Goal: Task Accomplishment & Management: Manage account settings

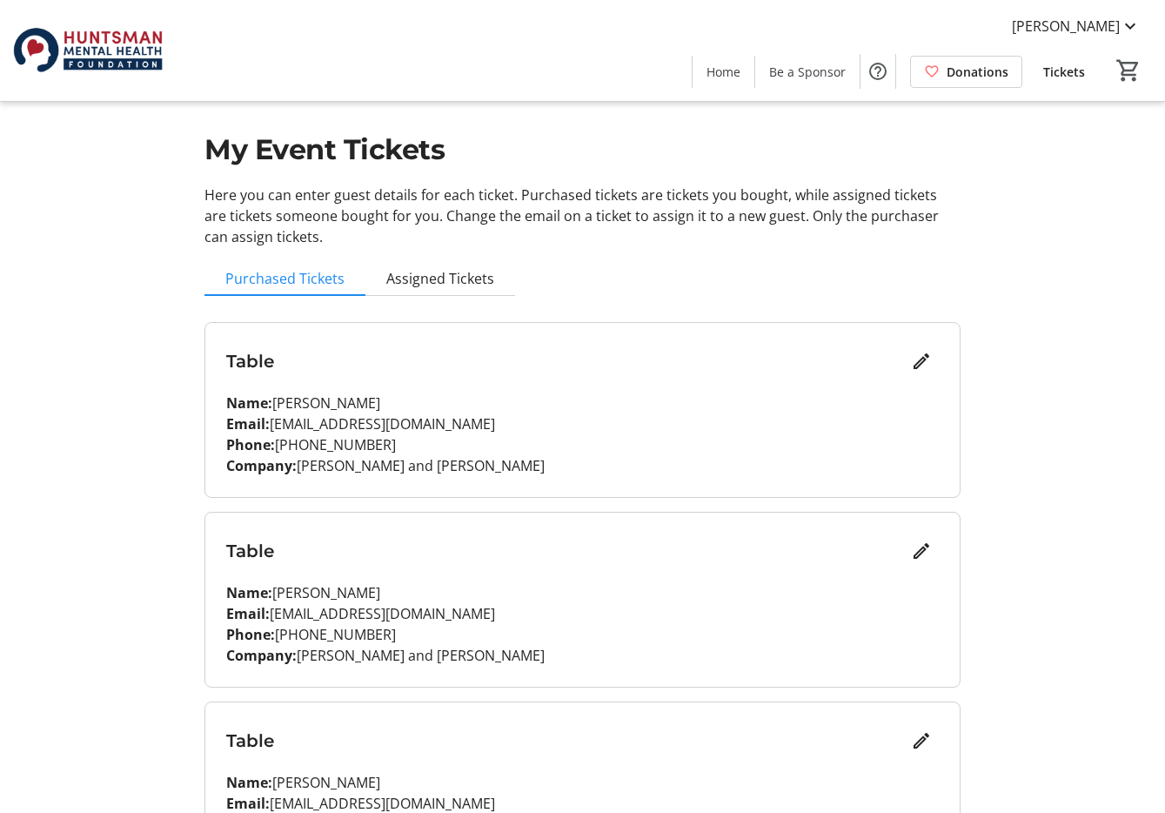
scroll to position [57, 0]
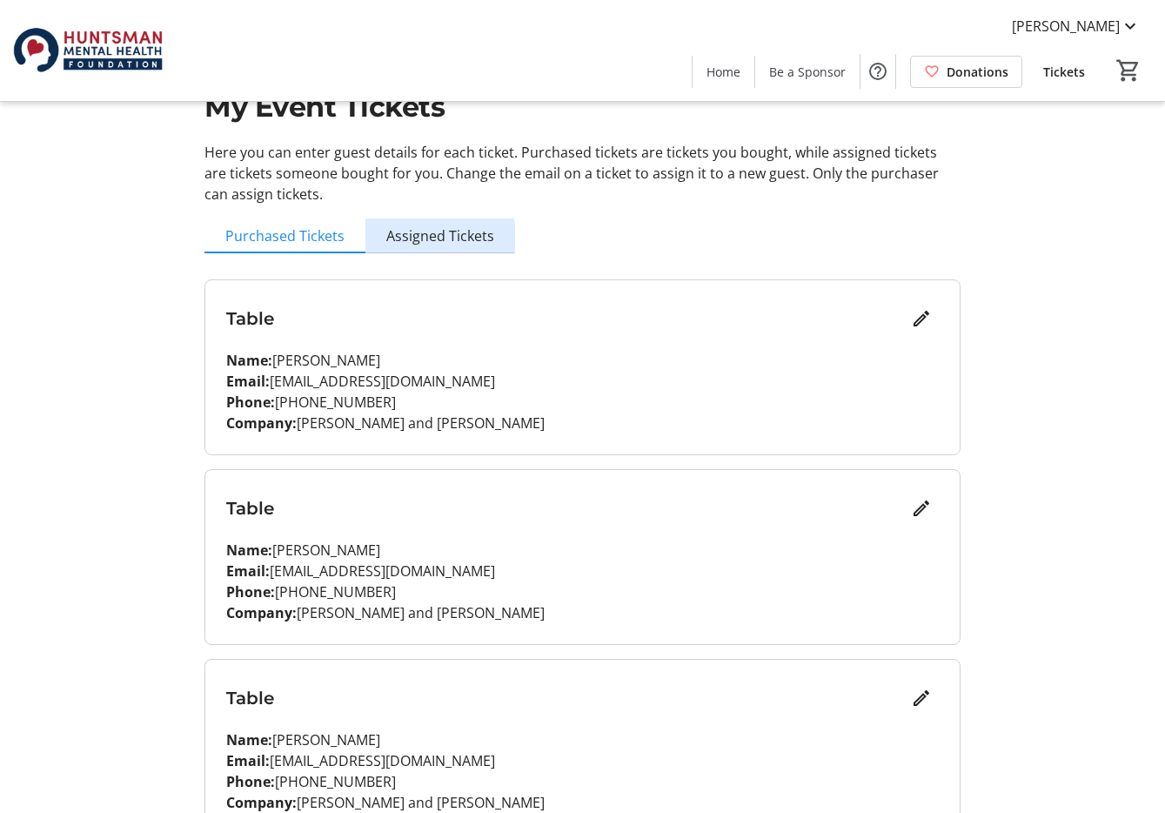
click at [432, 238] on span "Assigned Tickets" at bounding box center [440, 236] width 108 height 14
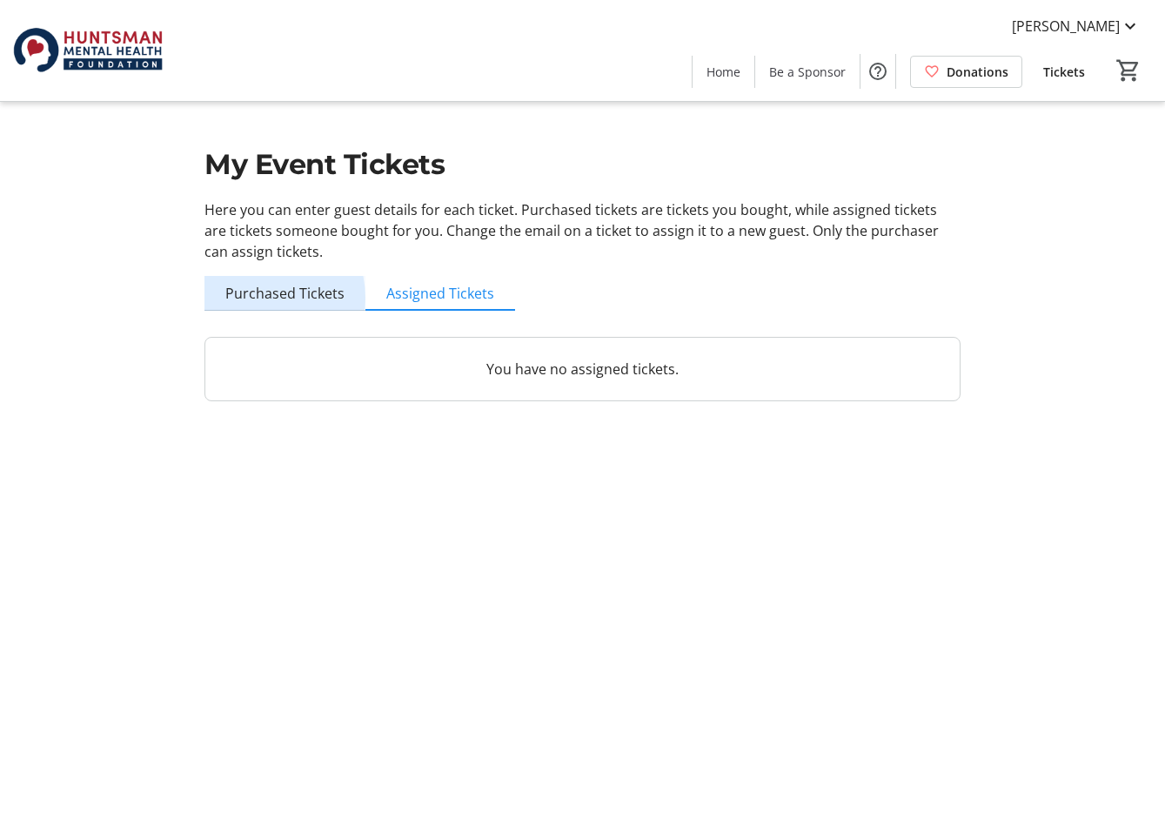
click at [250, 298] on span "Purchased Tickets" at bounding box center [284, 293] width 119 height 14
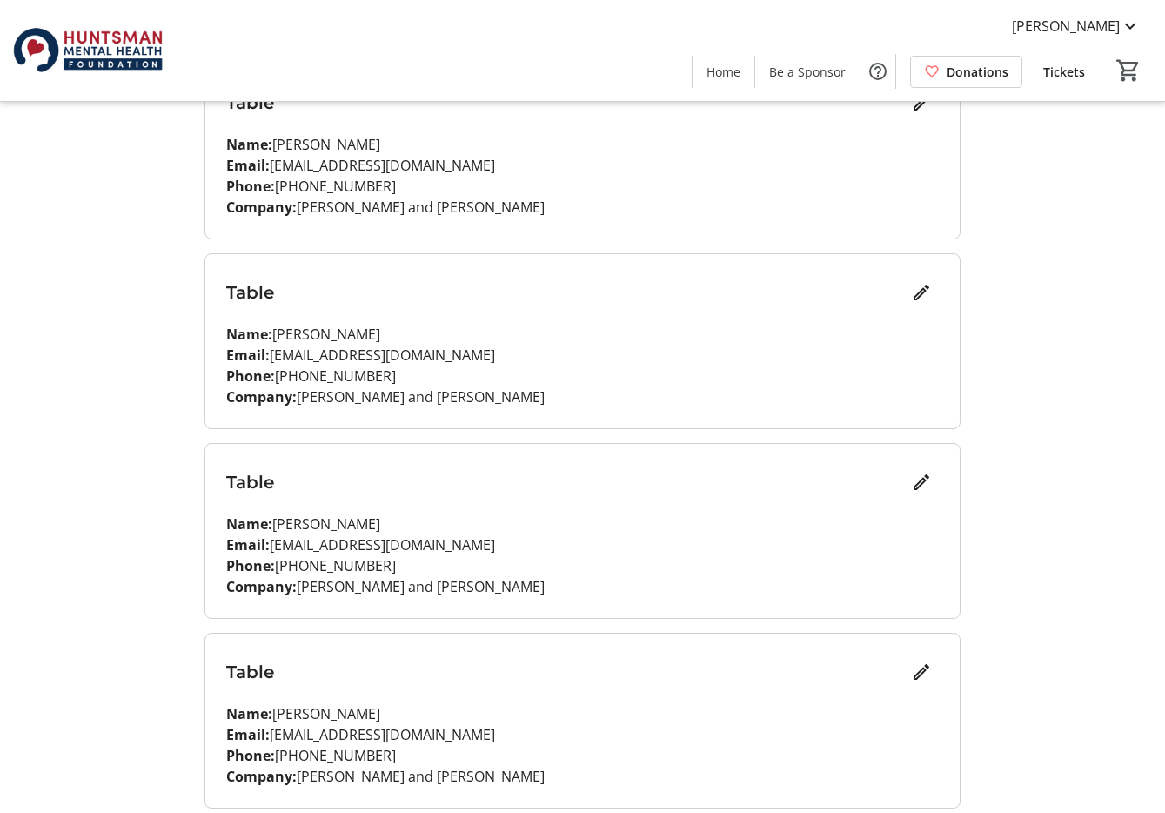
scroll to position [475, 0]
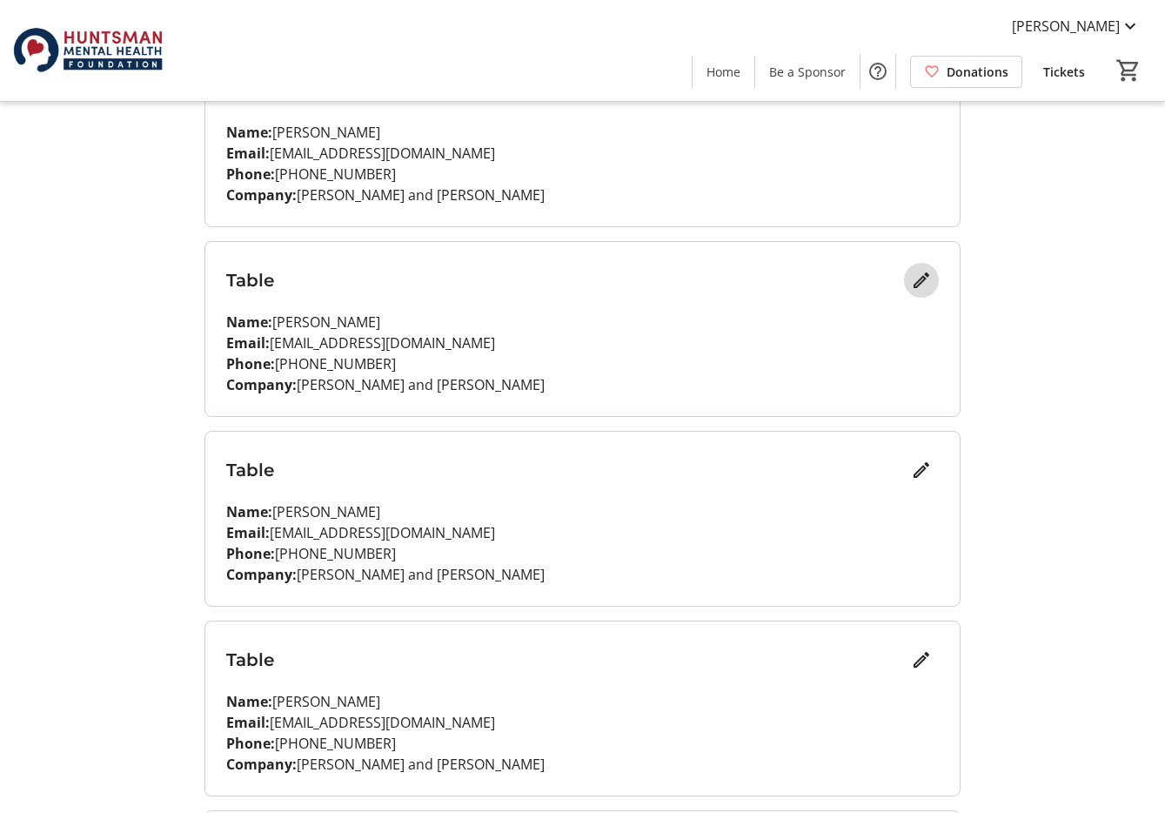
click at [918, 285] on mat-icon "Edit" at bounding box center [921, 280] width 21 height 21
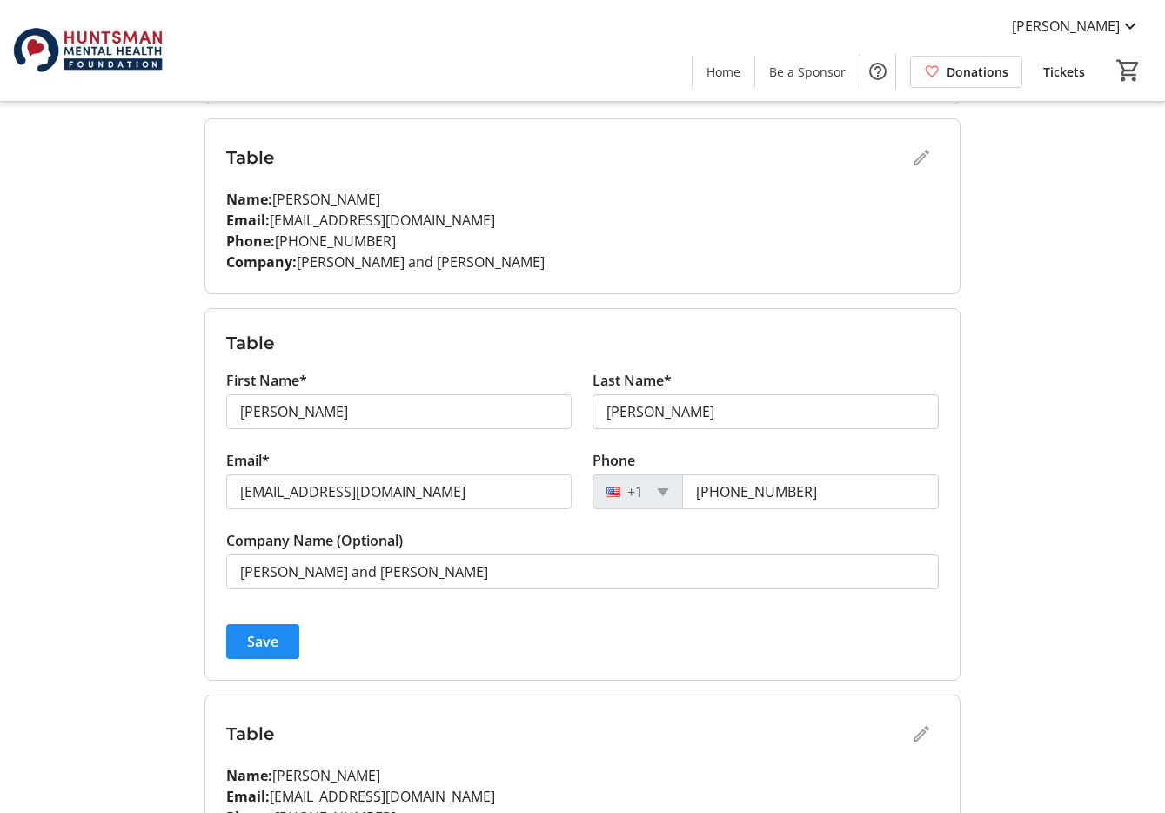
scroll to position [407, 0]
drag, startPoint x: 301, startPoint y: 414, endPoint x: 200, endPoint y: 411, distance: 101.0
click at [213, 411] on form "Table First Name* [PERSON_NAME] Last Name* [PERSON_NAME] Email* [EMAIL_ADDRESS]…" at bounding box center [582, 495] width 754 height 371
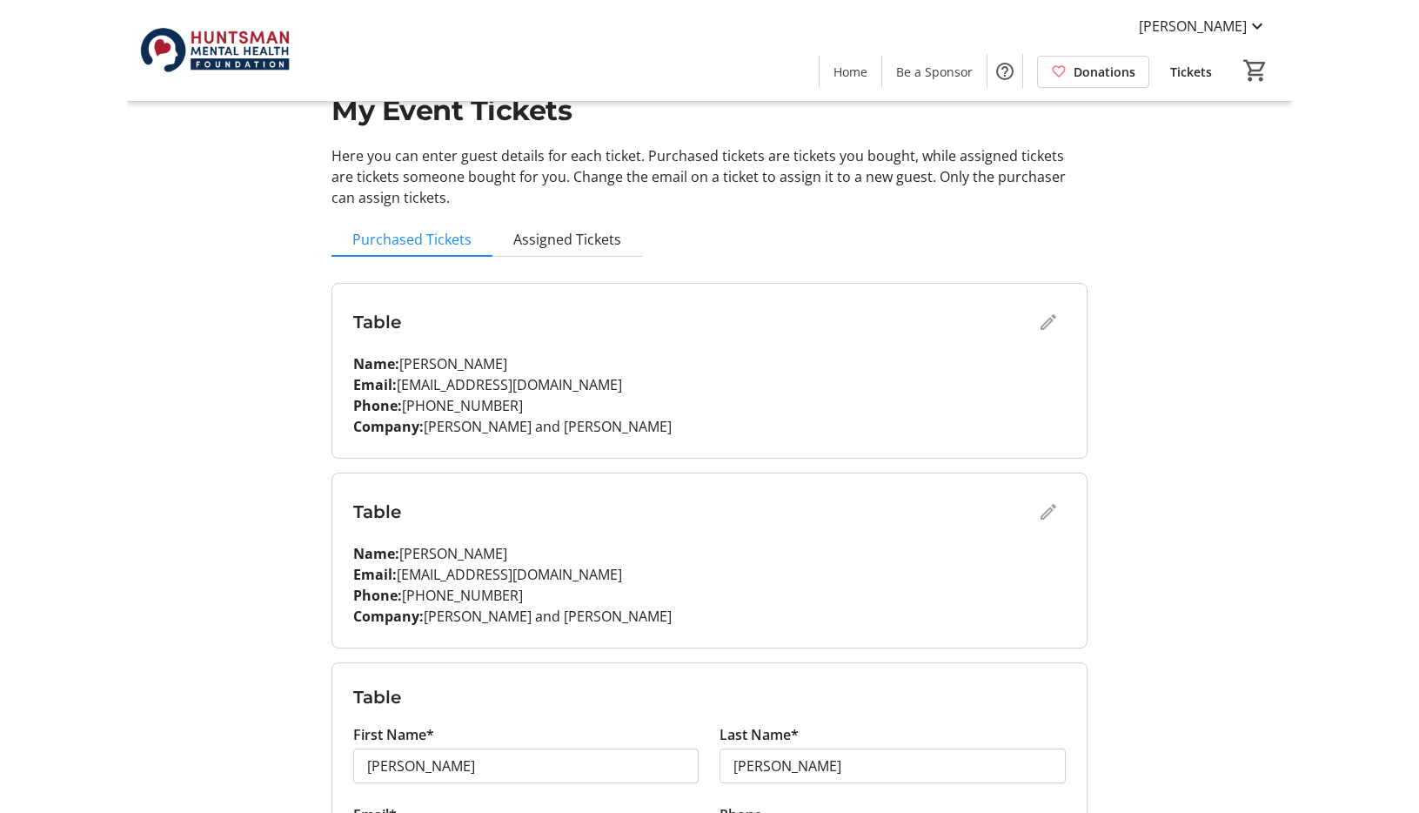
scroll to position [0, 0]
